Goal: Transaction & Acquisition: Purchase product/service

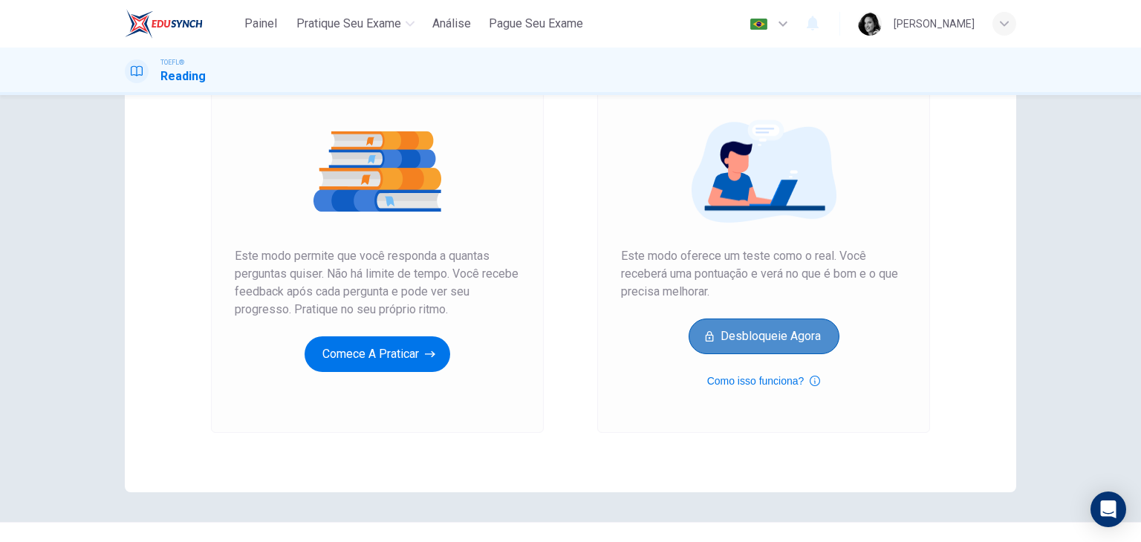
click at [776, 345] on button "Desbloqueie agora" at bounding box center [764, 337] width 151 height 36
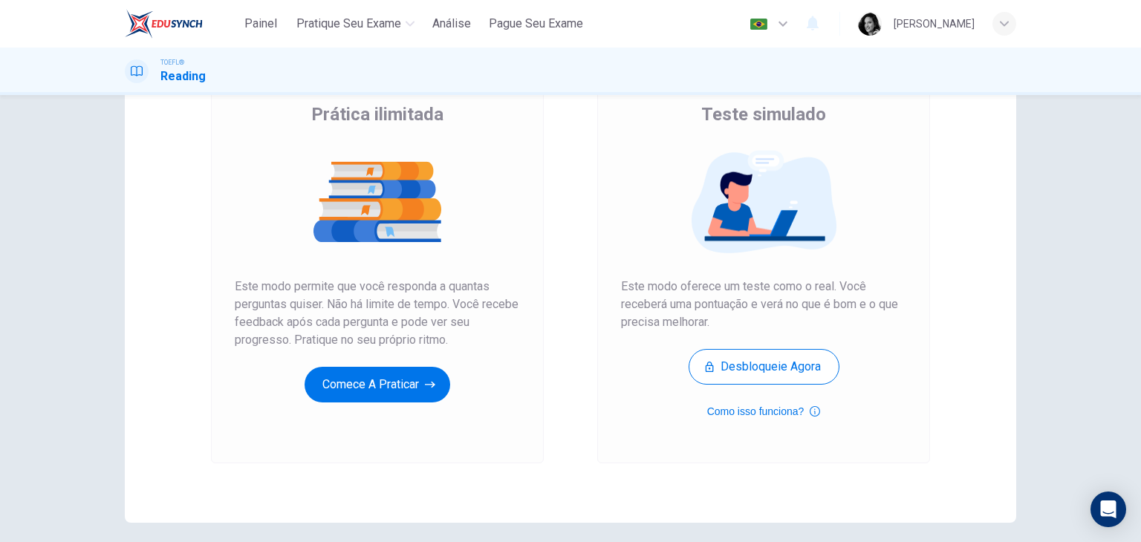
scroll to position [27, 0]
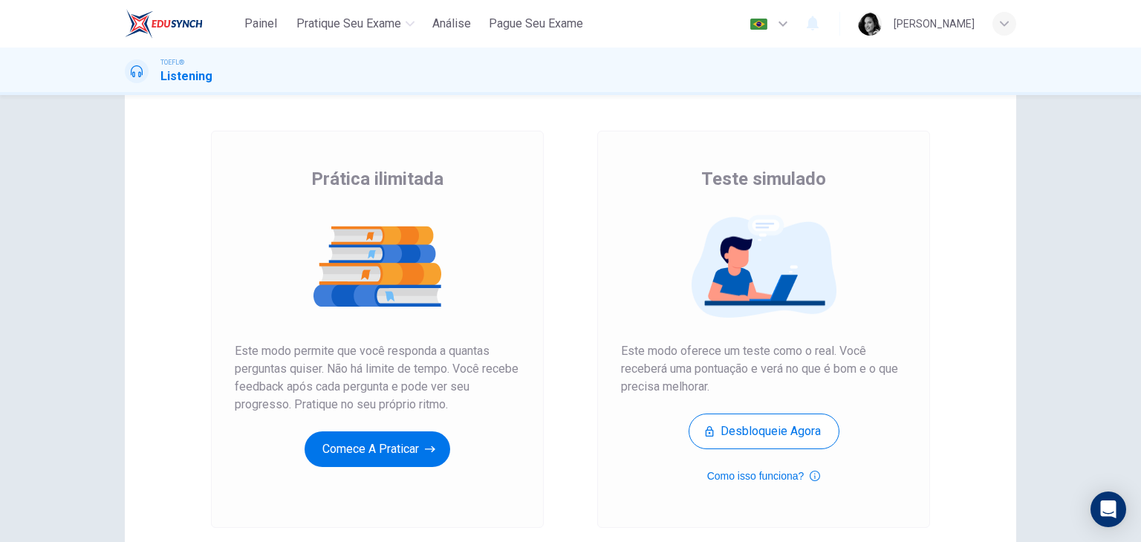
scroll to position [27, 0]
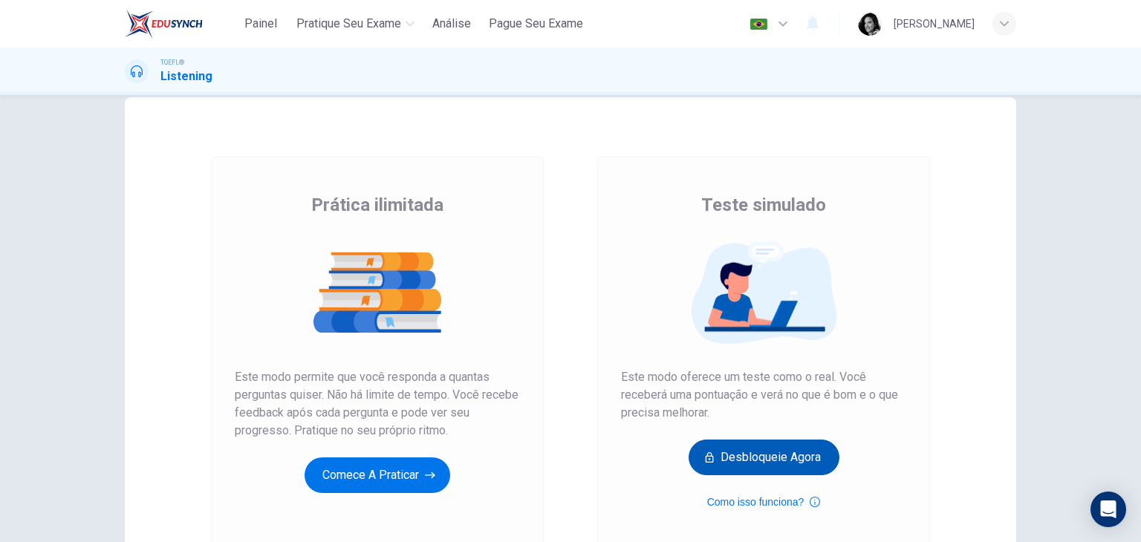
click at [795, 458] on button "Desbloqueie agora" at bounding box center [764, 458] width 151 height 36
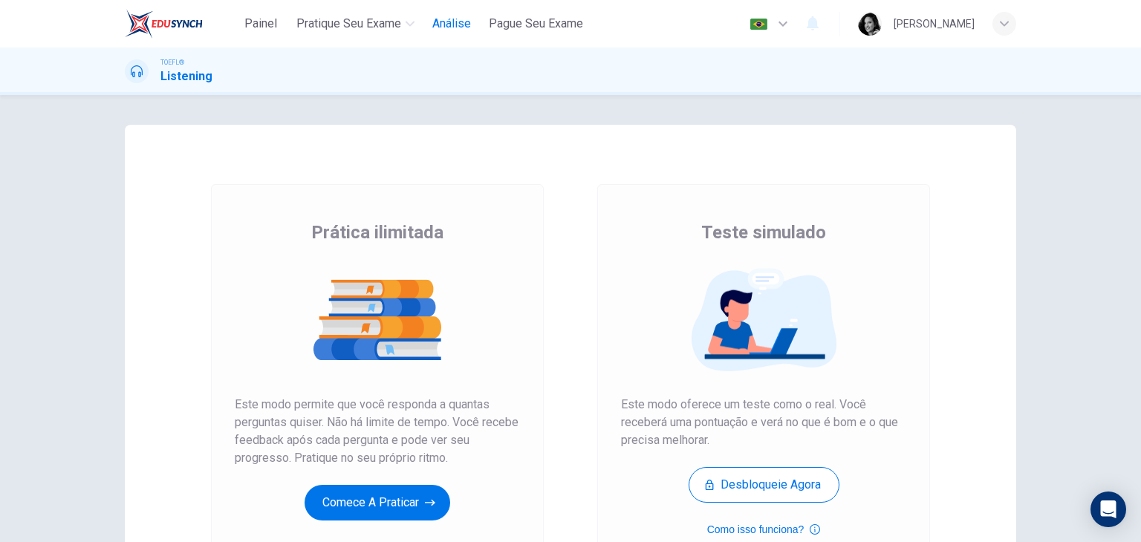
click at [468, 19] on span "Análise" at bounding box center [451, 24] width 39 height 18
